Goal: Information Seeking & Learning: Learn about a topic

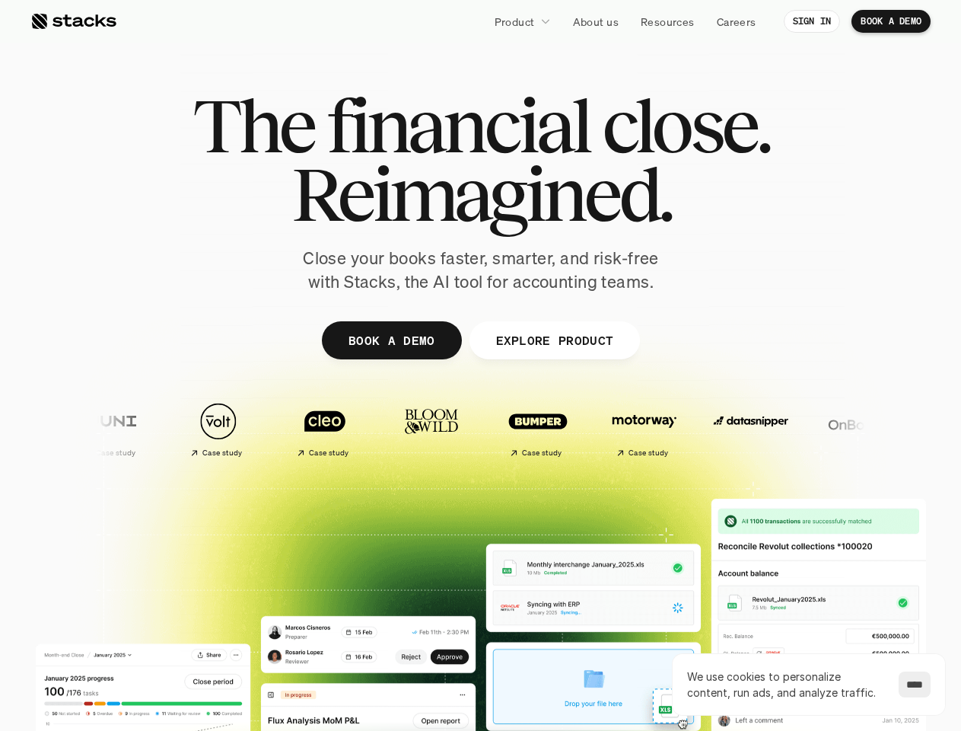
click at [480, 365] on div at bounding box center [480, 372] width 913 height 685
click at [522, 21] on p "Product" at bounding box center [515, 22] width 40 height 16
click at [920, 429] on img at bounding box center [965, 421] width 90 height 63
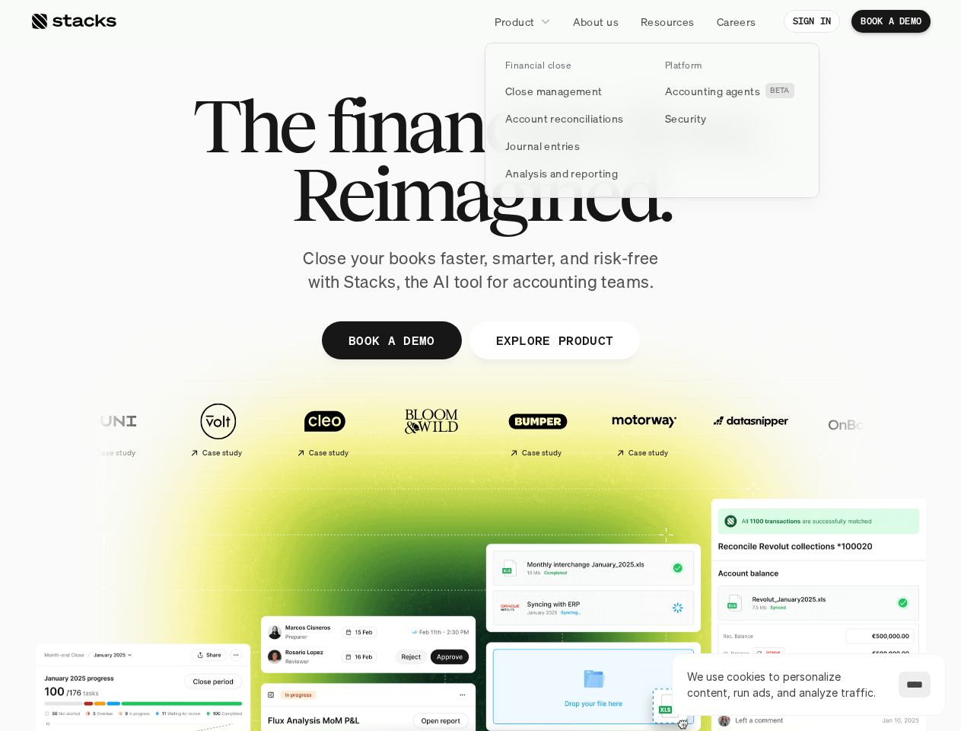
click at [458, 429] on div "Case study Case study Case study Case study Case study" at bounding box center [751, 428] width 1378 height 69
